Goal: Task Accomplishment & Management: Manage account settings

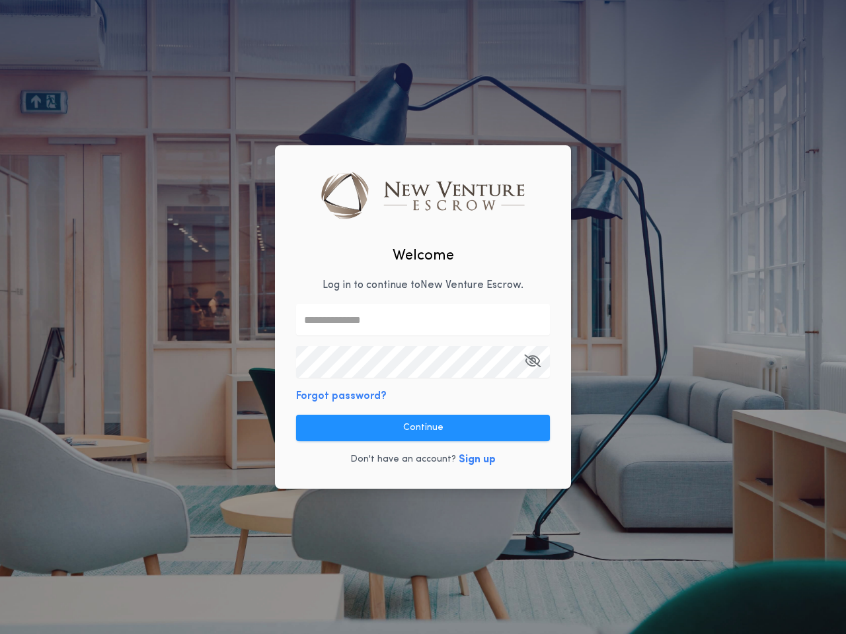
click at [423, 317] on input "text" at bounding box center [423, 320] width 254 height 32
click at [532, 361] on icon "button" at bounding box center [532, 361] width 17 height 1
click at [339, 397] on button "Forgot password?" at bounding box center [341, 397] width 91 height 16
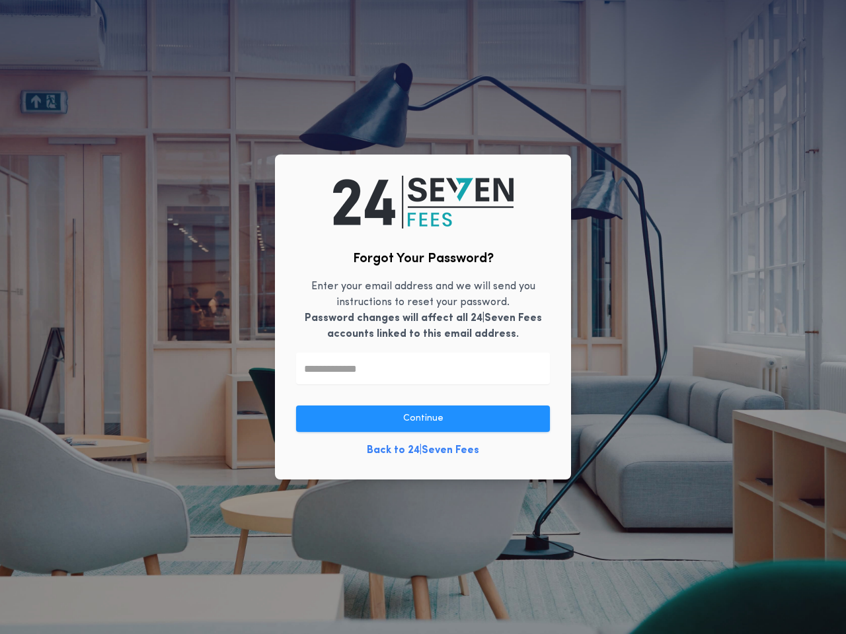
click at [423, 443] on link "Back to 24|Seven Fees" at bounding box center [423, 451] width 112 height 16
click at [474, 461] on div "Forgot Your Password? Enter your email address and we will send you instruction…" at bounding box center [423, 317] width 296 height 325
click at [432, 626] on button "button" at bounding box center [432, 634] width 19 height 33
